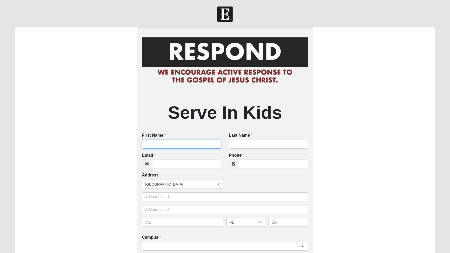
click at [159, 142] on input "First Name" at bounding box center [181, 144] width 79 height 9
type input "Chase"
type input "Paxton"
type input "shelbel1975@gmail.com"
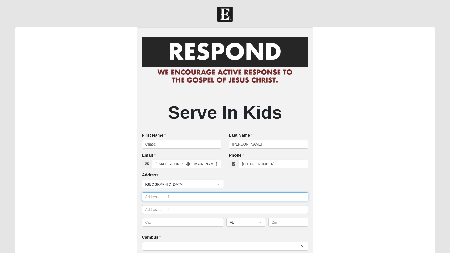
type input "(904) 705-1918"
type input "4313 Windswept Ct"
type input "[GEOGRAPHIC_DATA]"
type input "32257"
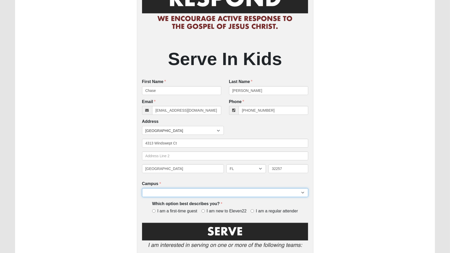
click at [260, 193] on select "Arlington Baymeadows Eleven22 Online Fleming Island Jesup Mandarin North Jax Or…" at bounding box center [225, 192] width 166 height 9
select select "6"
click at [142, 188] on select "Arlington Baymeadows Eleven22 Online Fleming Island Jesup Mandarin North Jax Or…" at bounding box center [225, 192] width 166 height 9
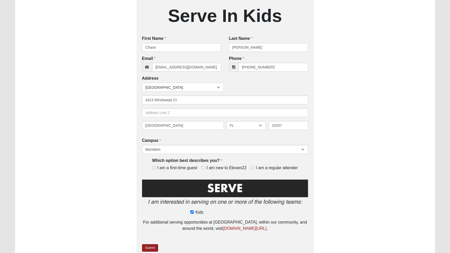
scroll to position [101, 0]
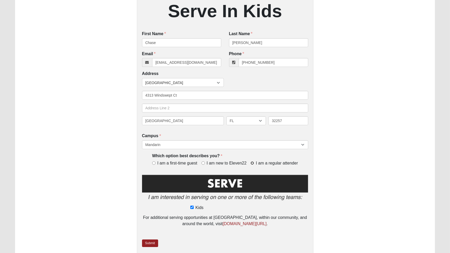
click at [253, 163] on input "I am a regular attender" at bounding box center [252, 162] width 3 height 3
radio input "true"
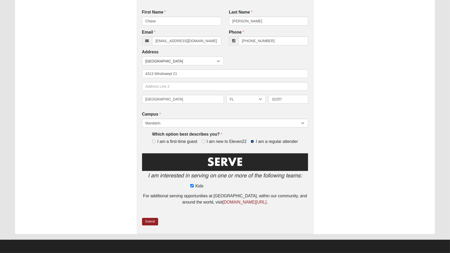
scroll to position [123, 0]
click at [151, 220] on link "Submit" at bounding box center [150, 221] width 16 height 8
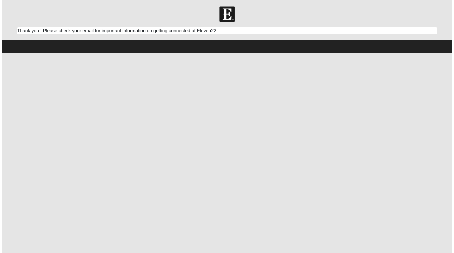
scroll to position [0, 0]
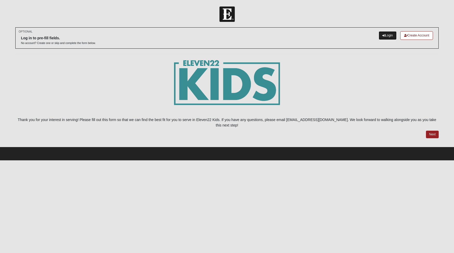
click at [385, 36] on link "Login" at bounding box center [388, 35] width 18 height 9
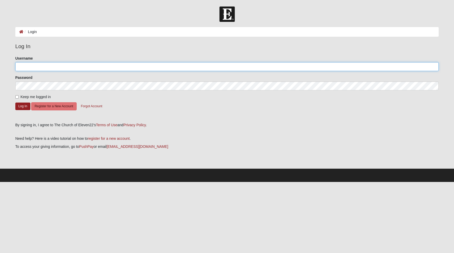
click at [91, 68] on input "Username" at bounding box center [227, 66] width 424 height 9
click at [25, 107] on button "Log In" at bounding box center [22, 106] width 15 height 8
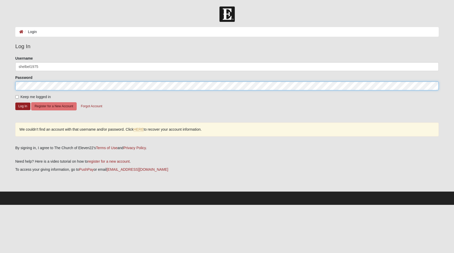
click at [15, 102] on button "Log In" at bounding box center [22, 106] width 15 height 8
click at [25, 103] on button "Log In" at bounding box center [22, 106] width 15 height 8
click at [88, 65] on input "shelbel1975" at bounding box center [227, 66] width 424 height 9
type input "shelbel1975"
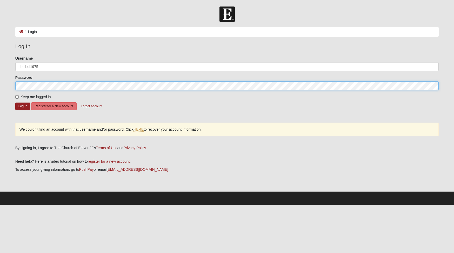
click at [70, 71] on form "Please correct the following: Username shelbel1975 Password Keep me logged in L…" at bounding box center [227, 87] width 424 height 63
click at [1, 93] on form "Log In Login Login Error Log In Please correct the following: Username shelbel1…" at bounding box center [227, 105] width 454 height 198
click at [15, 102] on button "Log In" at bounding box center [22, 106] width 15 height 8
click at [24, 107] on button "Log In" at bounding box center [22, 106] width 15 height 8
click at [0, 83] on html "Log In Login Login Error Log In Please correct the following: Username shelbel1…" at bounding box center [227, 102] width 454 height 204
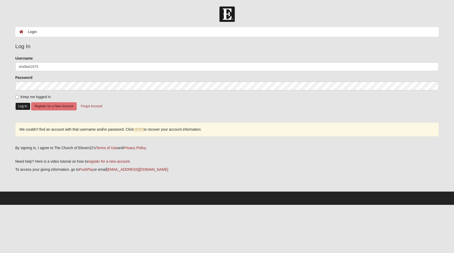
click at [19, 106] on button "Log In" at bounding box center [22, 106] width 15 height 8
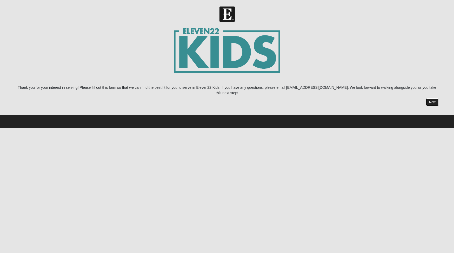
click at [430, 98] on link "Next" at bounding box center [432, 102] width 13 height 8
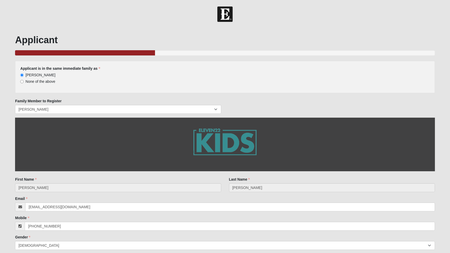
click at [33, 81] on span "None of the above" at bounding box center [40, 81] width 30 height 4
click at [24, 81] on input "None of the above" at bounding box center [21, 81] width 3 height 3
radio input "true"
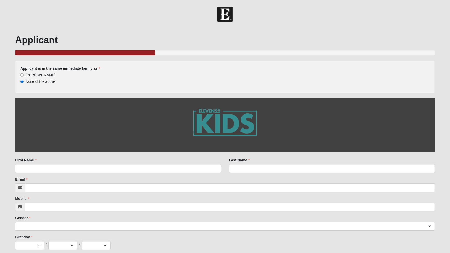
click at [43, 75] on span "Michele Paxton" at bounding box center [40, 75] width 30 height 4
click at [24, 75] on input "Michele Paxton" at bounding box center [21, 74] width 3 height 3
radio input "true"
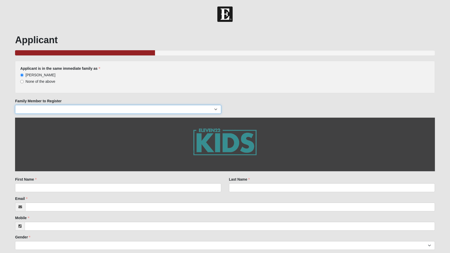
click at [85, 108] on select "Christian Paxton Chase Paxton Michele Paxton Johnathan Paxton" at bounding box center [118, 109] width 206 height 9
select select "40448"
click at [15, 105] on select "Christian Paxton Chase Paxton Michele Paxton Johnathan Paxton" at bounding box center [118, 109] width 206 height 9
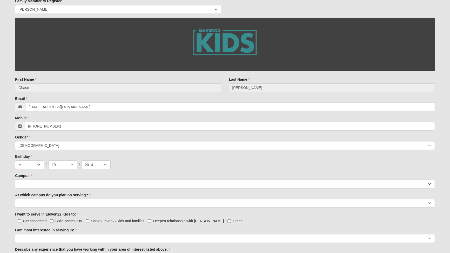
scroll to position [104, 0]
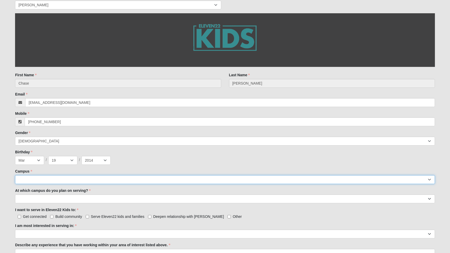
click at [162, 179] on select "Arlington Baymeadows Eleven22 Online Fleming Island Jesup Mandarin North Jax Or…" at bounding box center [225, 179] width 420 height 9
select select "6"
click at [15, 175] on select "Arlington Baymeadows Eleven22 Online Fleming Island Jesup Mandarin North Jax Or…" at bounding box center [225, 179] width 420 height 9
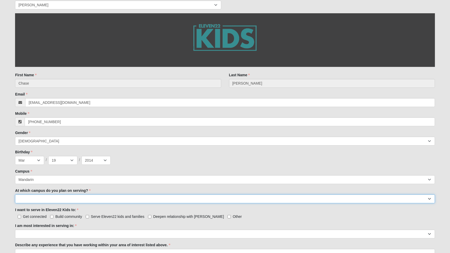
click at [120, 195] on select "Arlington Baymeadows Fleming Island Jesup Mandarin North Jax Orange Park Palatk…" at bounding box center [225, 198] width 420 height 9
select select "Mandarin"
click at [15, 194] on select "Arlington Baymeadows Fleming Island Jesup Mandarin North Jax Orange Park Palatk…" at bounding box center [225, 198] width 420 height 9
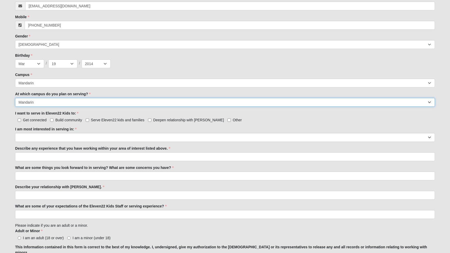
scroll to position [199, 0]
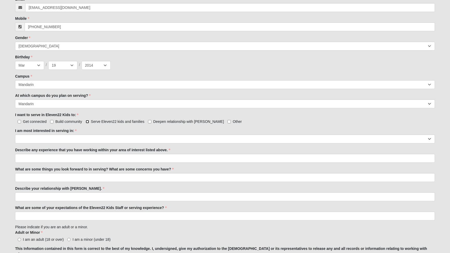
click at [87, 121] on input "Serve Eleven22 kids and families" at bounding box center [87, 121] width 3 height 3
checkbox input "true"
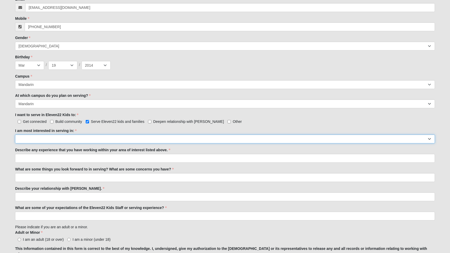
click at [103, 138] on select "Registration Tour Guide Preschool Disciple Group Leader Elementary Disciple Gro…" at bounding box center [225, 138] width 420 height 9
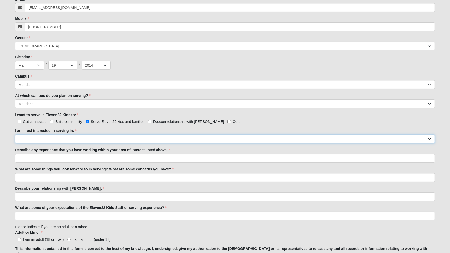
click at [229, 141] on select "Registration Tour Guide Preschool Disciple Group Leader Elementary Disciple Gro…" at bounding box center [225, 138] width 420 height 9
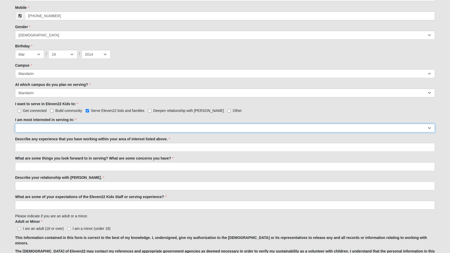
scroll to position [212, 0]
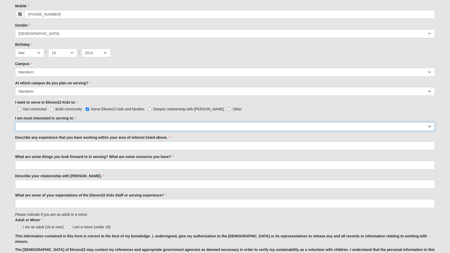
click at [231, 125] on select "Registration Tour Guide Preschool Disciple Group Leader Elementary Disciple Gro…" at bounding box center [225, 126] width 420 height 9
select select "Classroom Buddy"
click at [15, 122] on select "Registration Tour Guide Preschool Disciple Group Leader Elementary Disciple Gro…" at bounding box center [225, 126] width 420 height 9
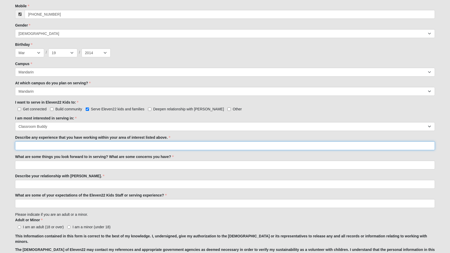
click at [188, 146] on input "Describe any experience that you have working within your area of interest list…" at bounding box center [225, 145] width 420 height 9
type input "helped at school in aftercare and helped with other younger kids"
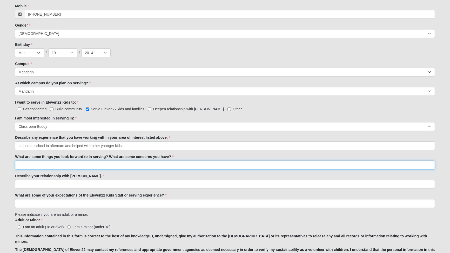
click at [161, 163] on input "What are some things you look forward to in serving? What are some concerns you…" at bounding box center [225, 164] width 420 height 9
type input "Helping younger kids get a better relationship with Jesus and to understand who…"
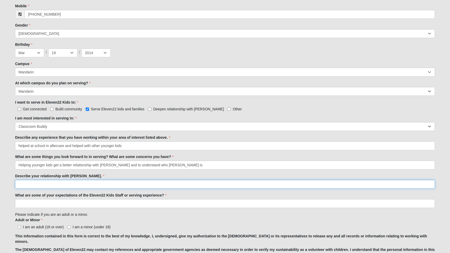
click at [134, 184] on input "Describe your relationship with Jesus." at bounding box center [225, 184] width 420 height 9
type input "Always looking for ways to deepen my relationship with Jesus."
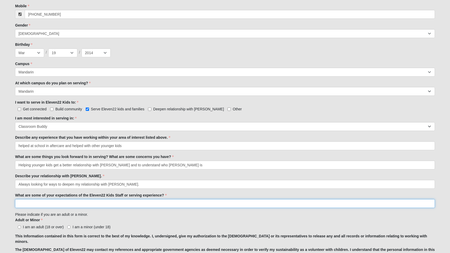
click at [98, 205] on input "What are some of your expectations of the Eleven22 Kids Staff or serving experi…" at bounding box center [225, 203] width 420 height 9
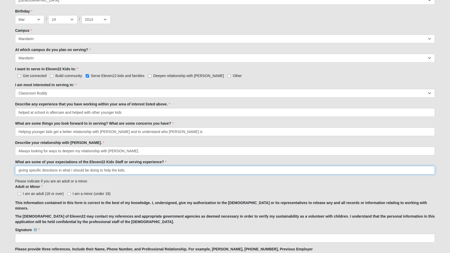
scroll to position [246, 0]
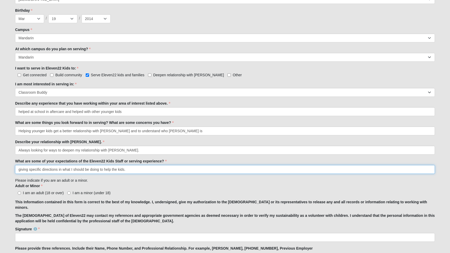
type input "giving specific directions in what I should be doing to help the kids."
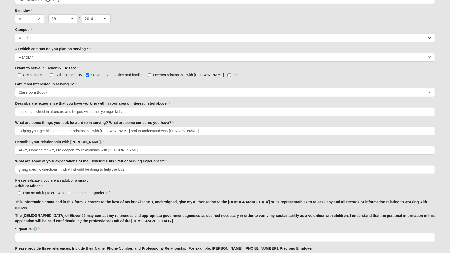
click at [69, 193] on input "I am a minor (under 18)" at bounding box center [68, 192] width 3 height 3
radio input "true"
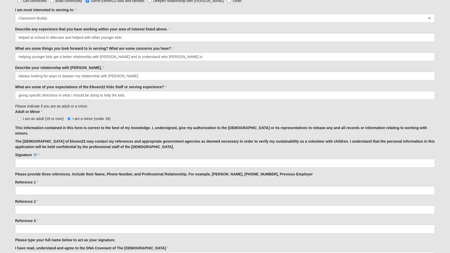
scroll to position [320, 0]
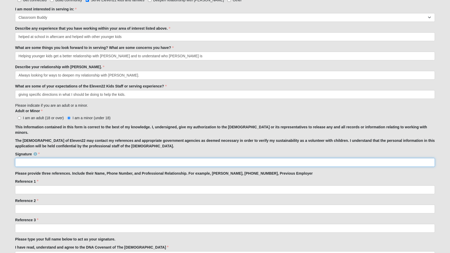
click at [215, 158] on input "Signature" at bounding box center [225, 162] width 420 height 9
type input "Chase Paxton"
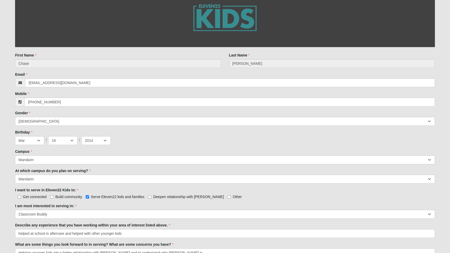
scroll to position [0, 0]
